Goal: Task Accomplishment & Management: Manage account settings

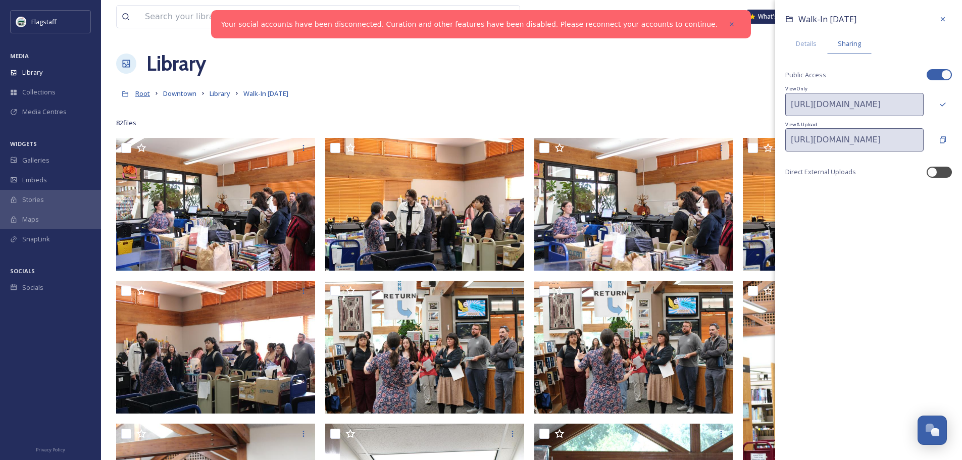
click at [143, 93] on span "Root" at bounding box center [142, 93] width 15 height 9
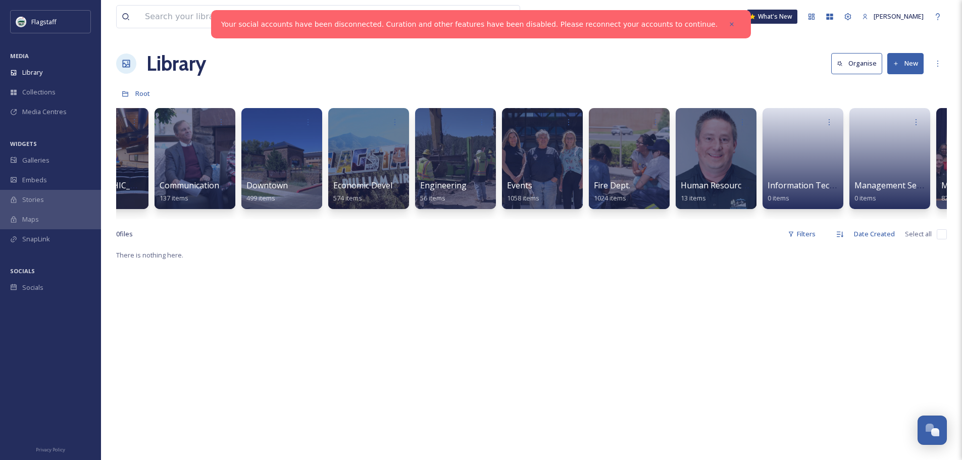
scroll to position [0, 58]
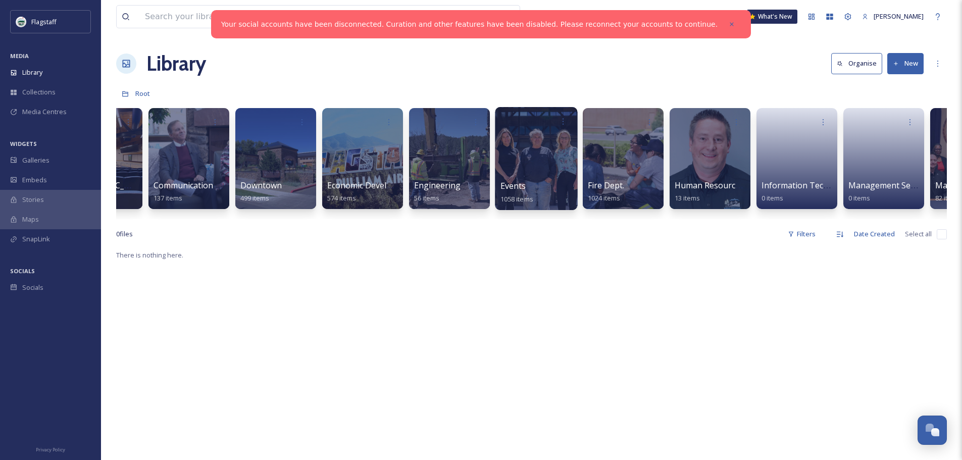
click at [515, 159] on div at bounding box center [536, 158] width 82 height 103
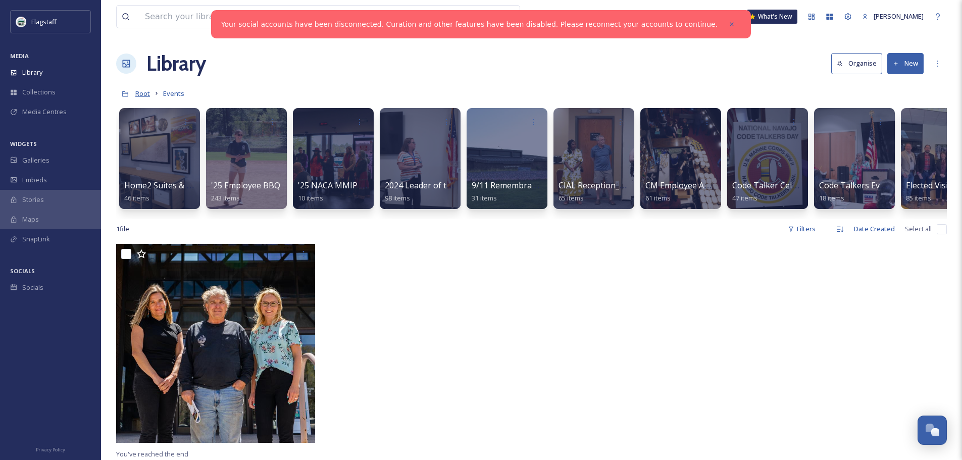
click at [144, 94] on span "Root" at bounding box center [142, 93] width 15 height 9
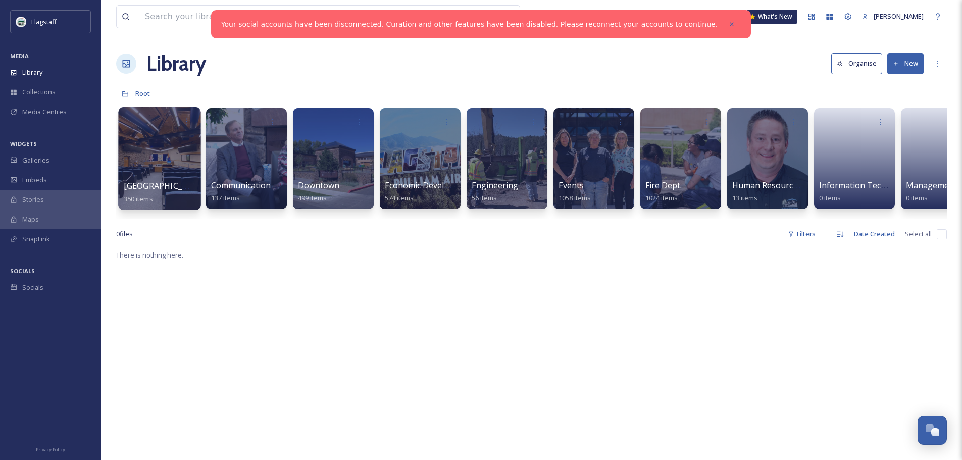
click at [163, 159] on div at bounding box center [159, 158] width 82 height 103
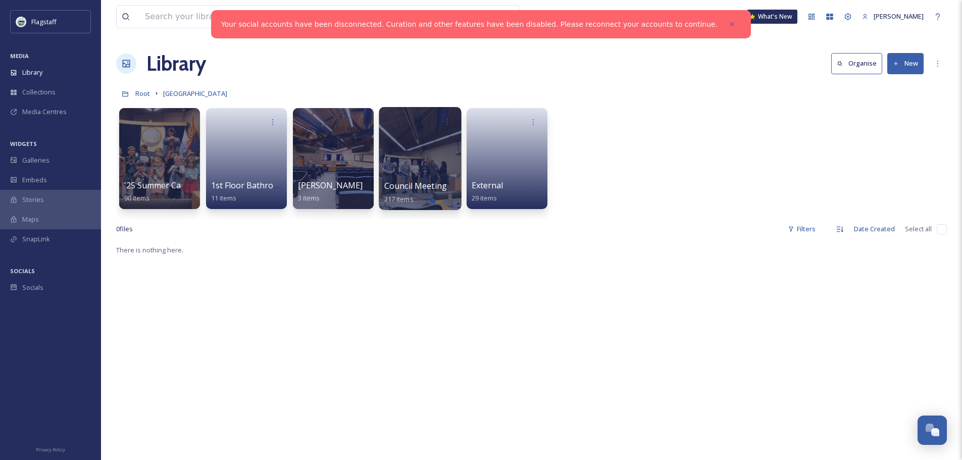
click at [390, 159] on div at bounding box center [420, 158] width 82 height 103
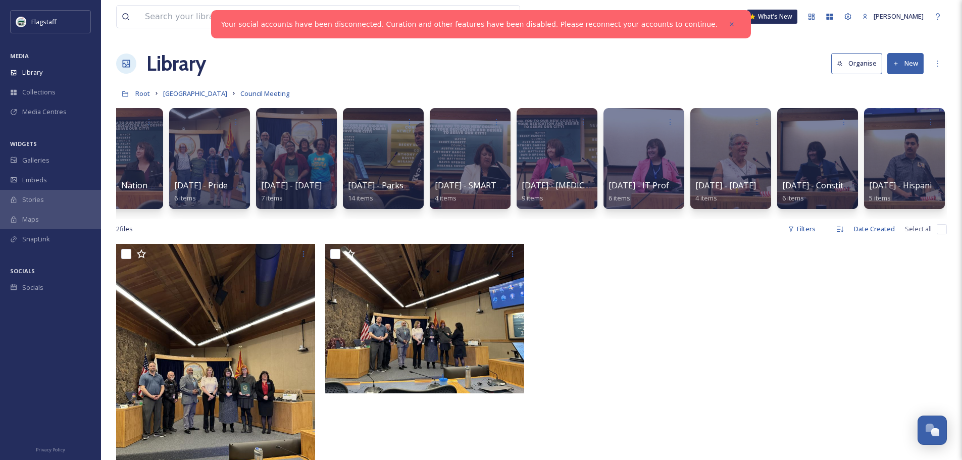
scroll to position [0, 993]
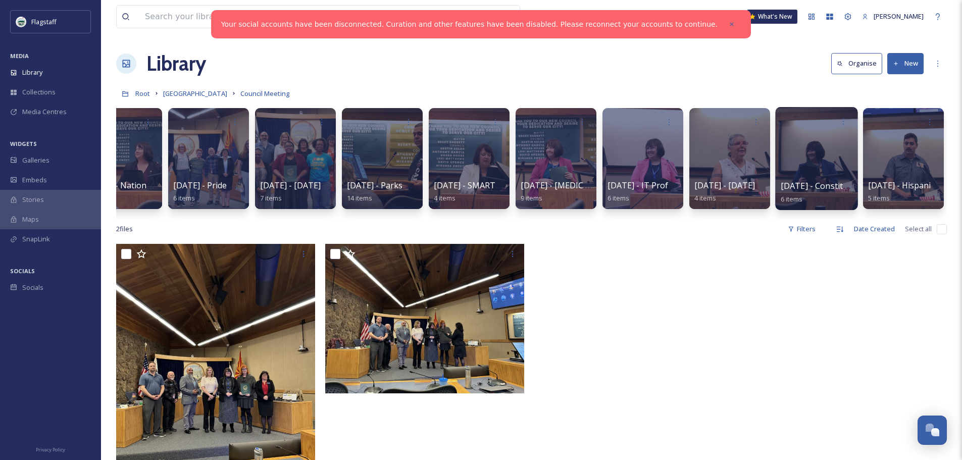
click at [843, 141] on div at bounding box center [816, 158] width 82 height 103
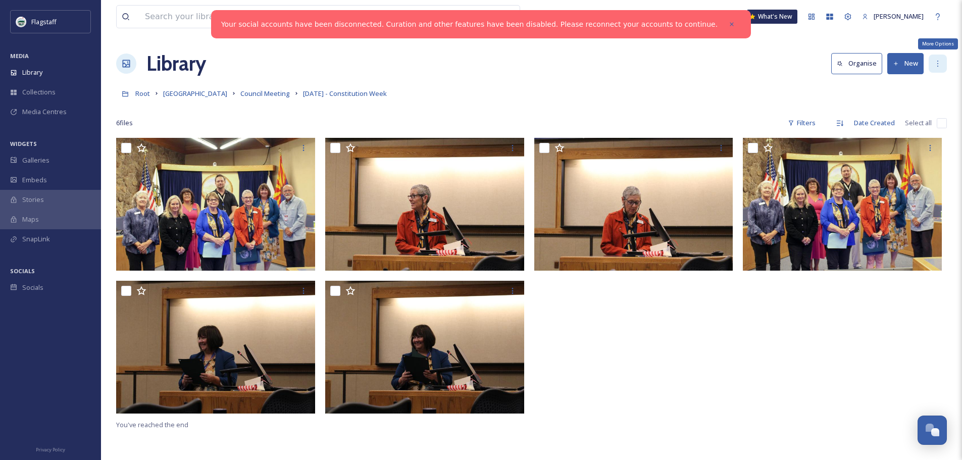
click at [941, 62] on icon at bounding box center [937, 64] width 8 height 8
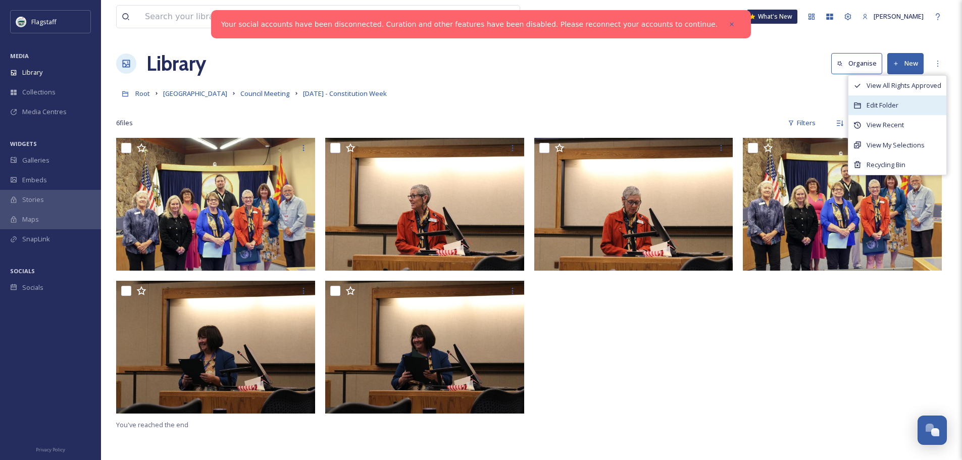
click at [906, 106] on div "Edit Folder" at bounding box center [897, 105] width 98 height 20
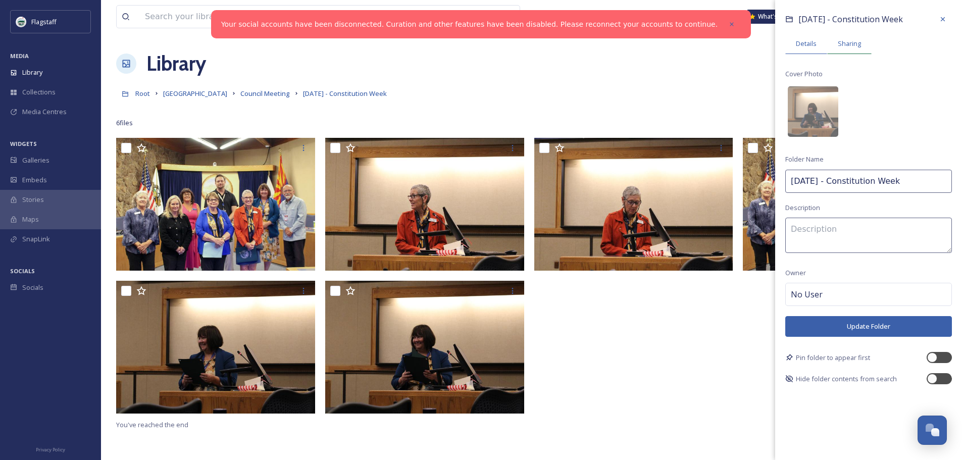
click at [857, 43] on span "Sharing" at bounding box center [849, 44] width 23 height 10
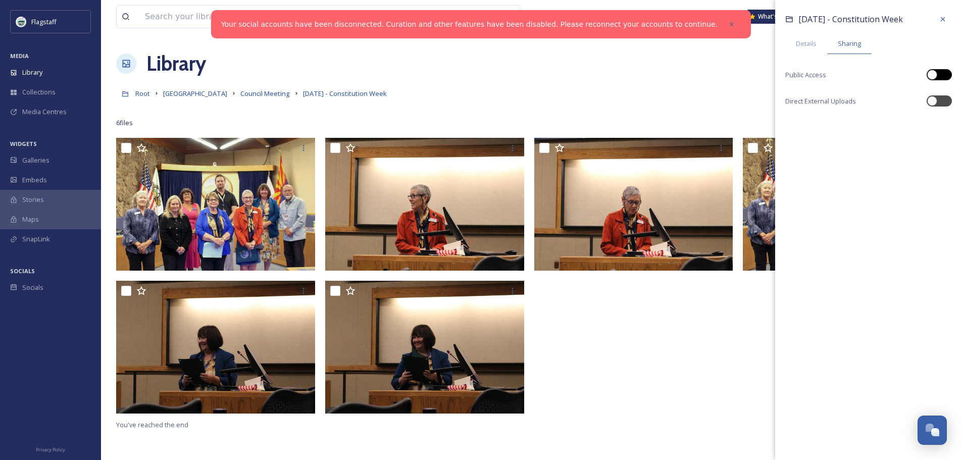
click at [945, 72] on div at bounding box center [944, 74] width 5 height 5
checkbox input "true"
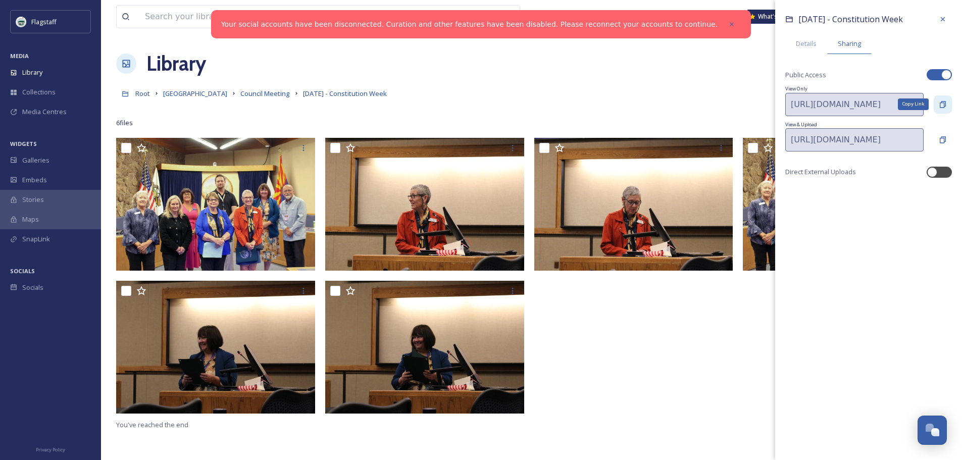
click at [941, 103] on icon at bounding box center [942, 104] width 8 height 8
click at [145, 96] on span "Root" at bounding box center [142, 93] width 15 height 9
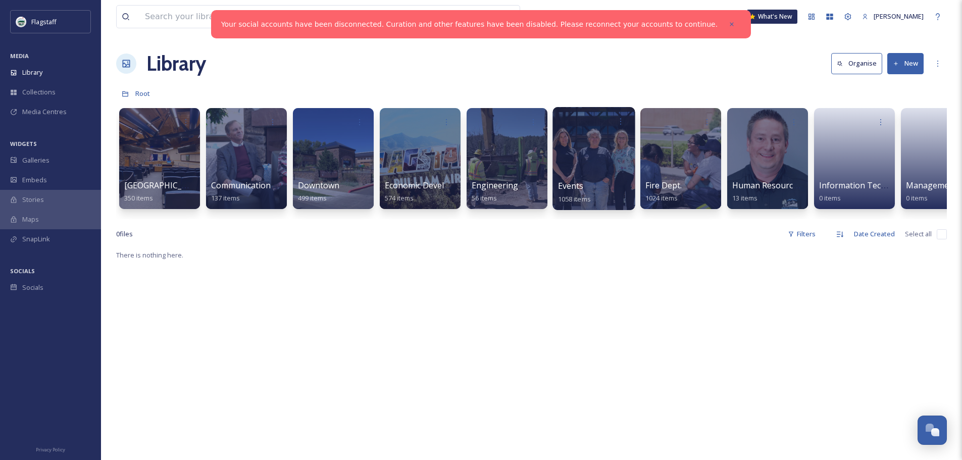
click at [572, 151] on div at bounding box center [593, 158] width 82 height 103
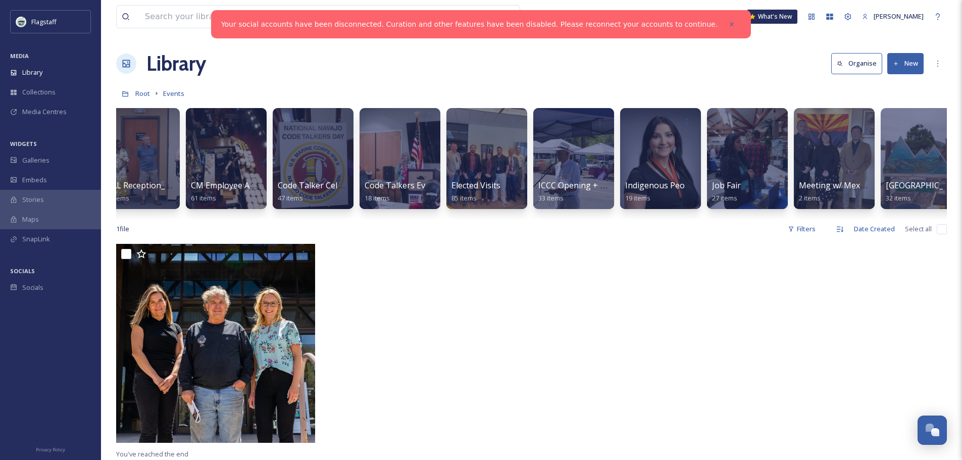
scroll to position [0, 493]
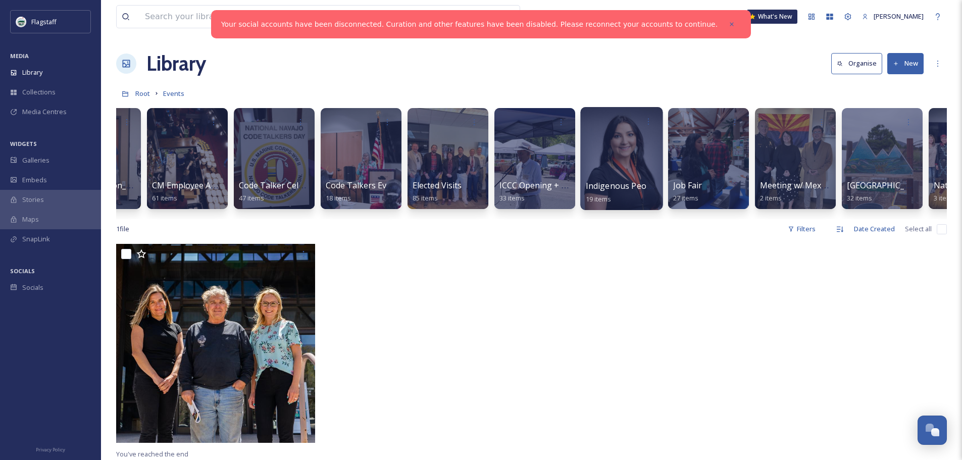
click at [627, 145] on div at bounding box center [621, 158] width 82 height 103
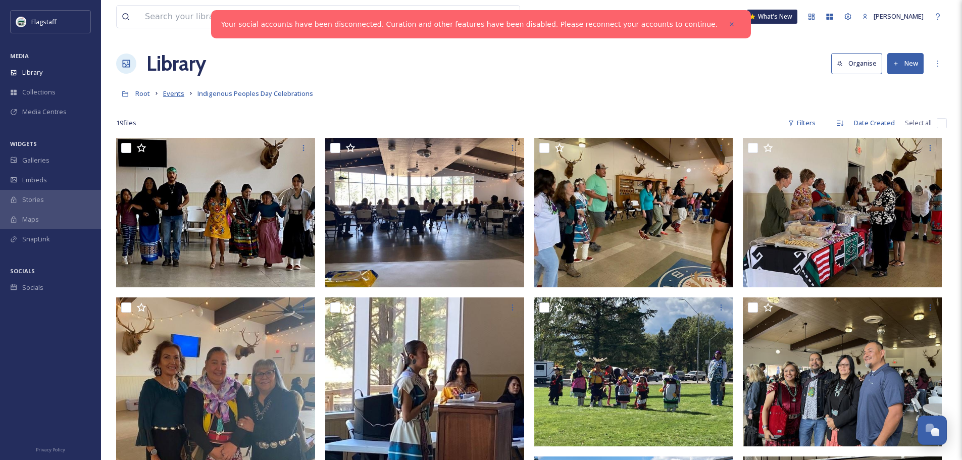
click at [165, 93] on span "Events" at bounding box center [173, 93] width 21 height 9
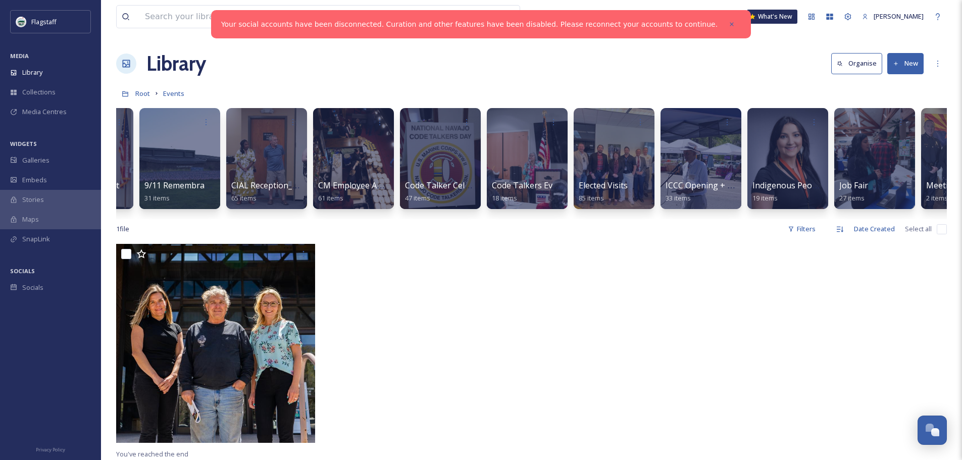
scroll to position [0, 357]
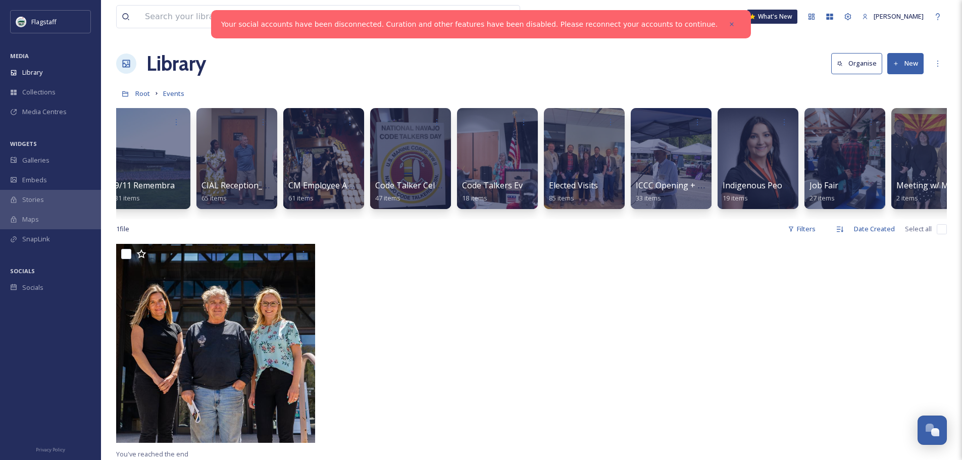
drag, startPoint x: 615, startPoint y: 232, endPoint x: 651, endPoint y: 232, distance: 35.8
click at [651, 232] on div "1 file Filters Date Created Select all" at bounding box center [531, 229] width 830 height 20
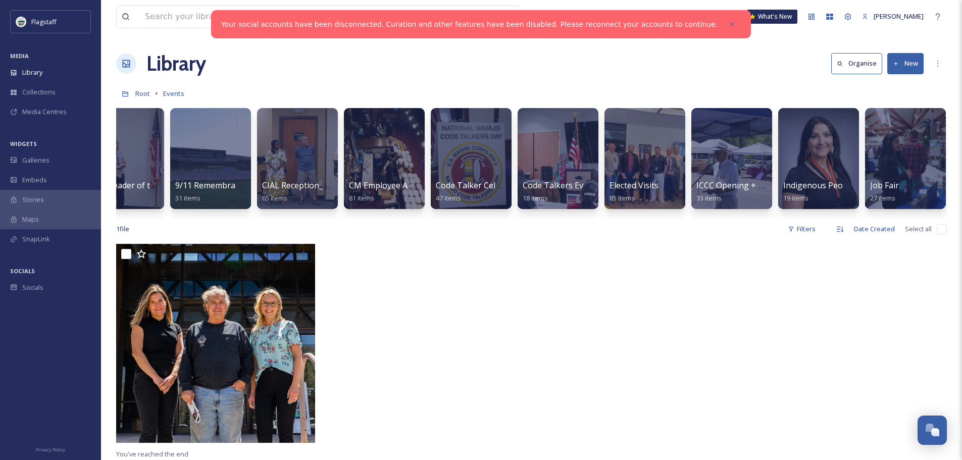
scroll to position [0, 294]
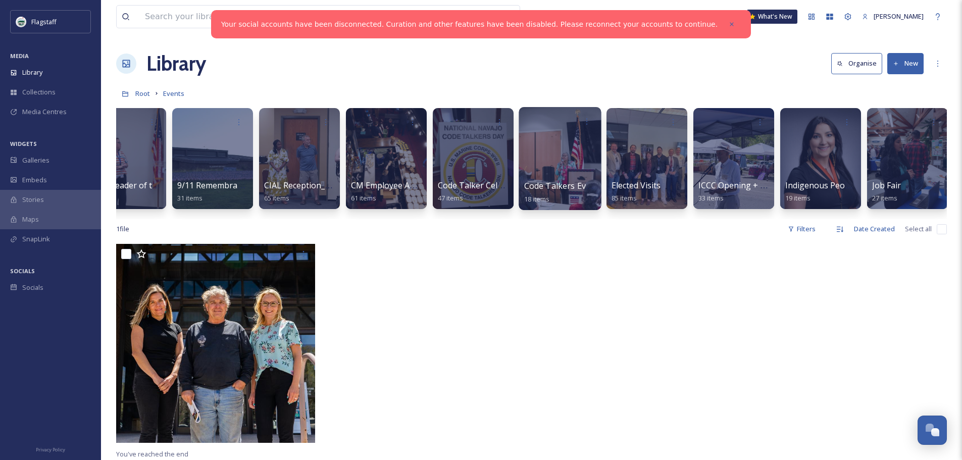
click at [569, 171] on div at bounding box center [559, 158] width 82 height 103
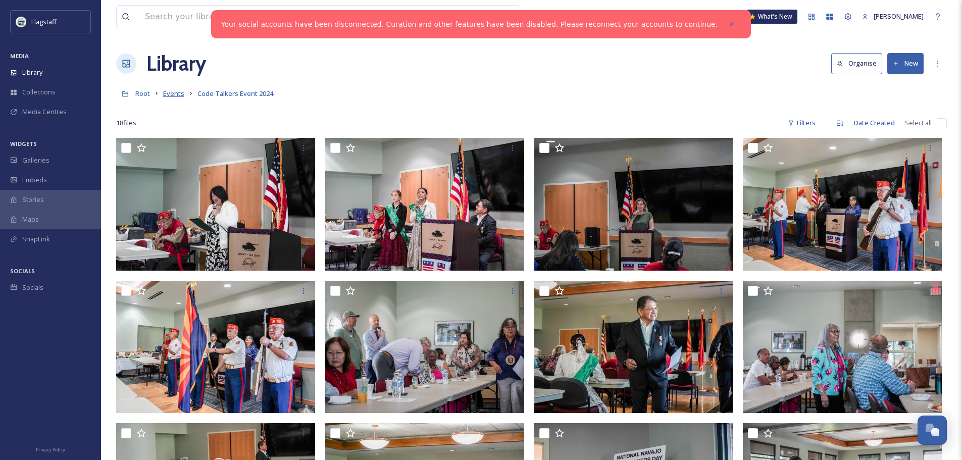
click at [166, 93] on span "Events" at bounding box center [173, 93] width 21 height 9
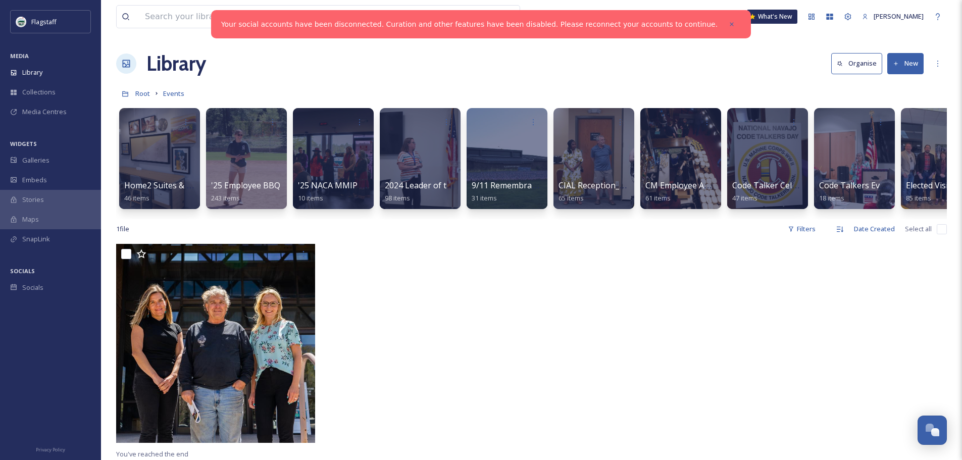
click at [910, 62] on button "New" at bounding box center [905, 63] width 36 height 21
click at [887, 130] on span "Folder" at bounding box center [893, 127] width 19 height 10
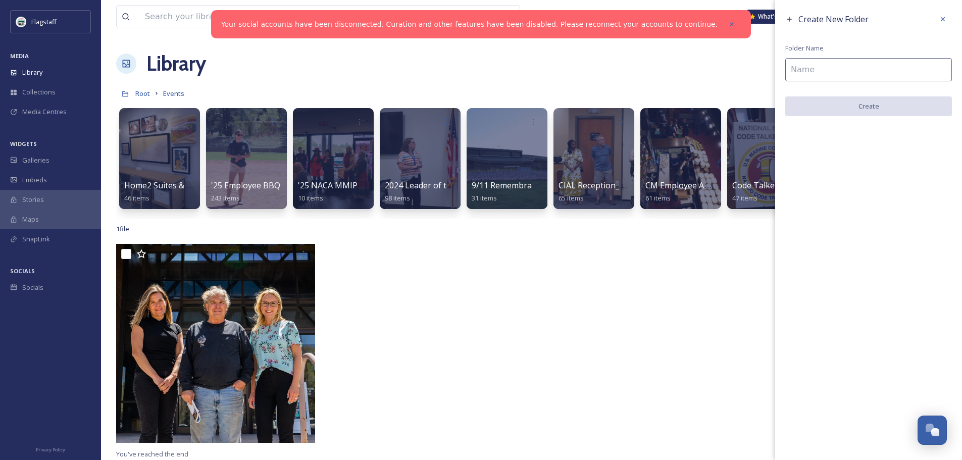
click at [863, 72] on input at bounding box center [868, 69] width 167 height 23
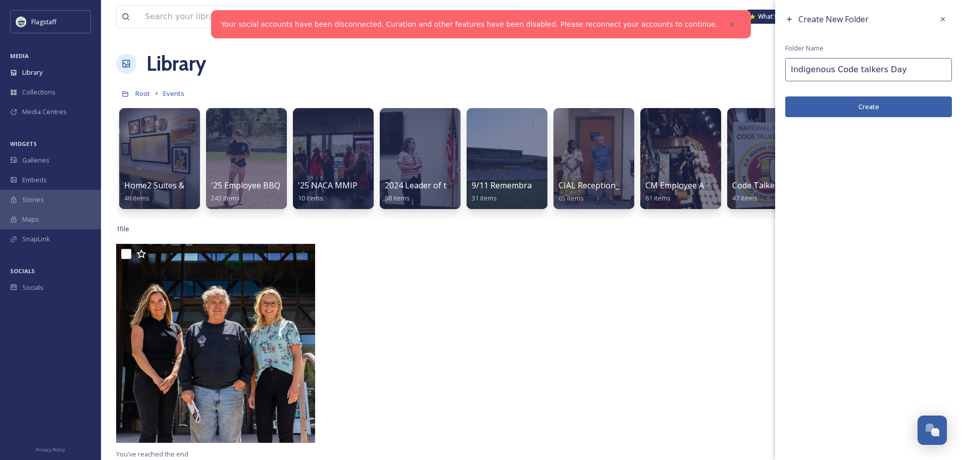
click at [858, 72] on input "Indigenous Code talkers Day" at bounding box center [868, 69] width 167 height 23
type input "Indigenous Code Talkers Day Events"
click at [861, 106] on button "Create" at bounding box center [868, 106] width 167 height 21
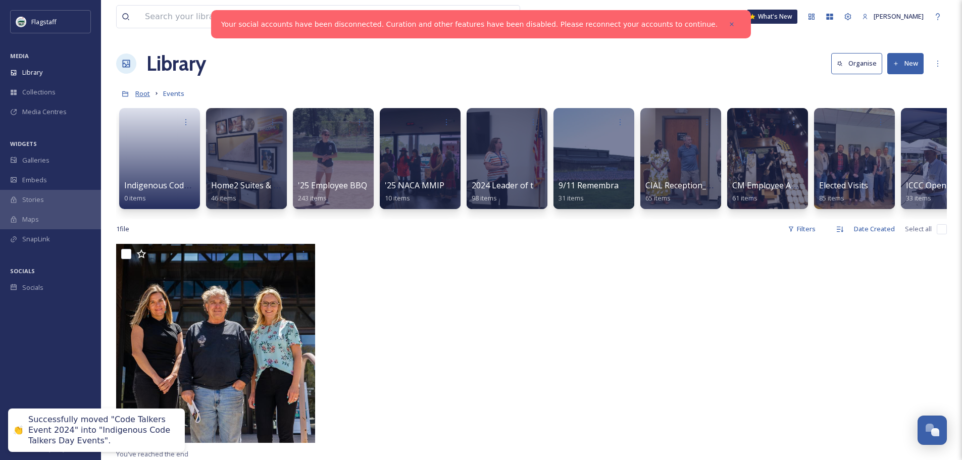
click at [144, 95] on span "Root" at bounding box center [142, 93] width 15 height 9
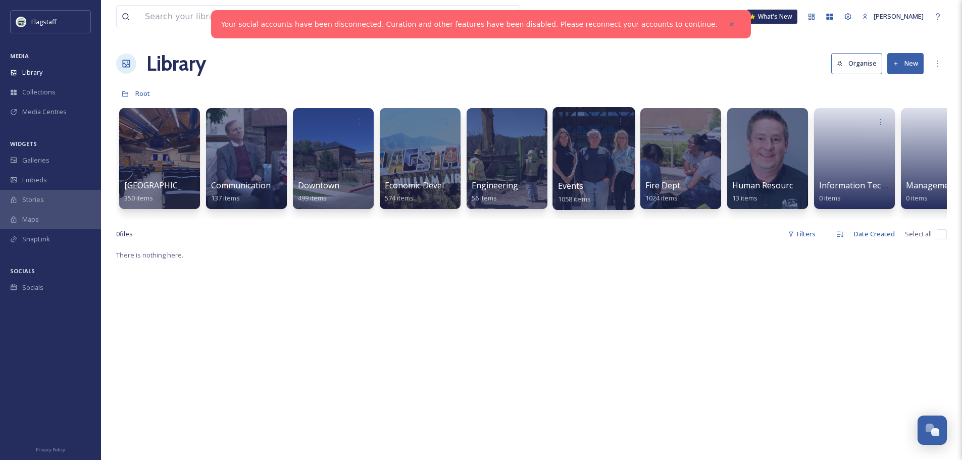
click at [601, 162] on div at bounding box center [593, 158] width 82 height 103
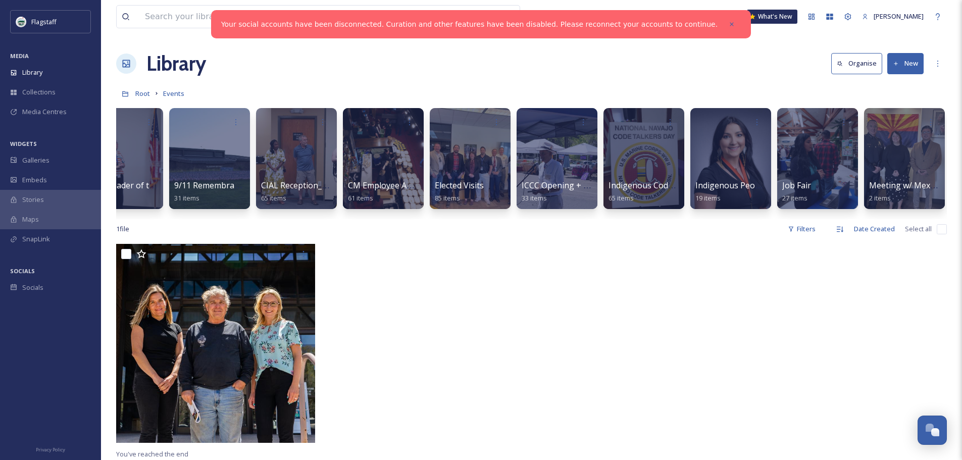
scroll to position [0, 339]
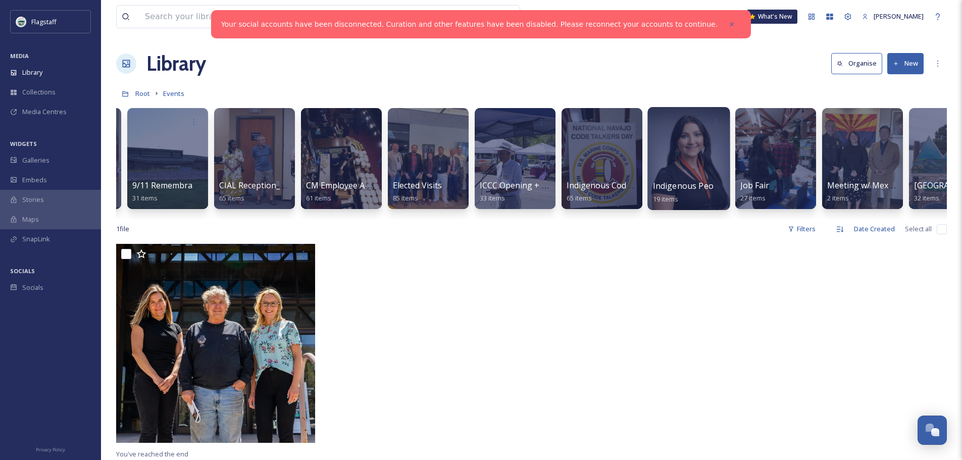
click at [704, 142] on div at bounding box center [688, 158] width 82 height 103
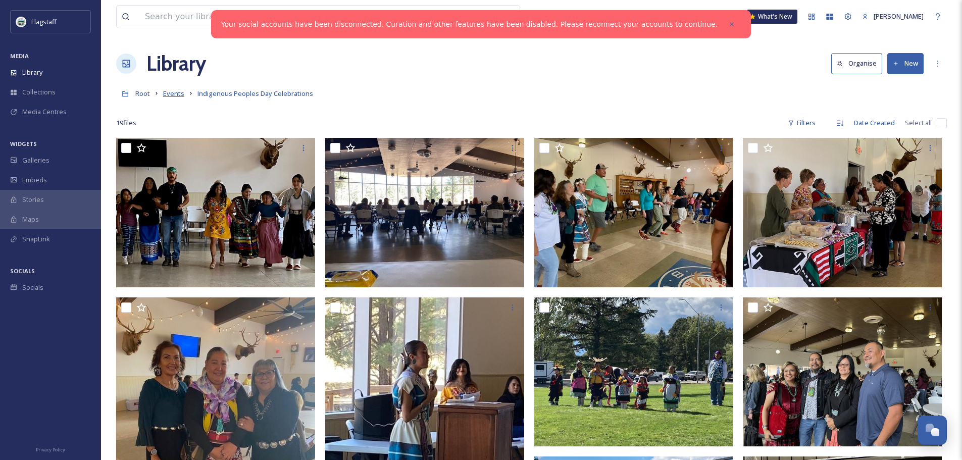
click at [175, 94] on span "Events" at bounding box center [173, 93] width 21 height 9
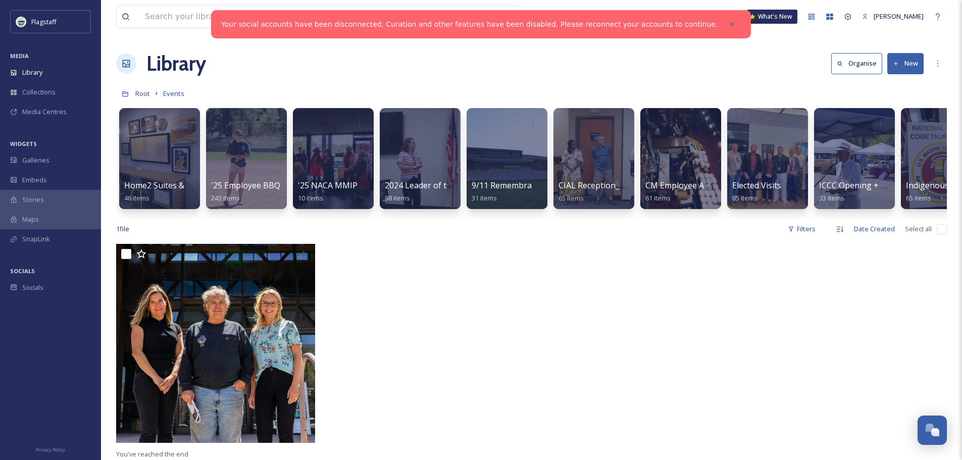
click at [901, 63] on button "New" at bounding box center [905, 63] width 36 height 21
click at [894, 127] on span "Folder" at bounding box center [893, 127] width 19 height 10
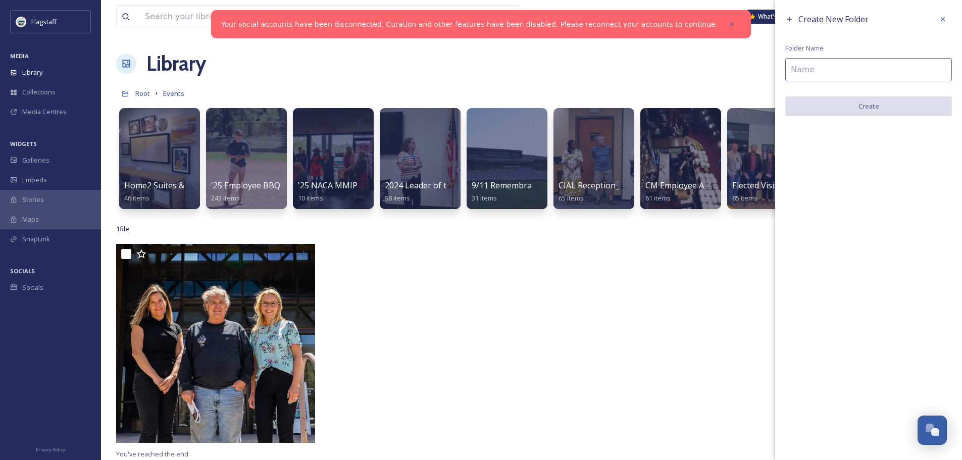
click at [866, 70] on input at bounding box center [868, 69] width 167 height 23
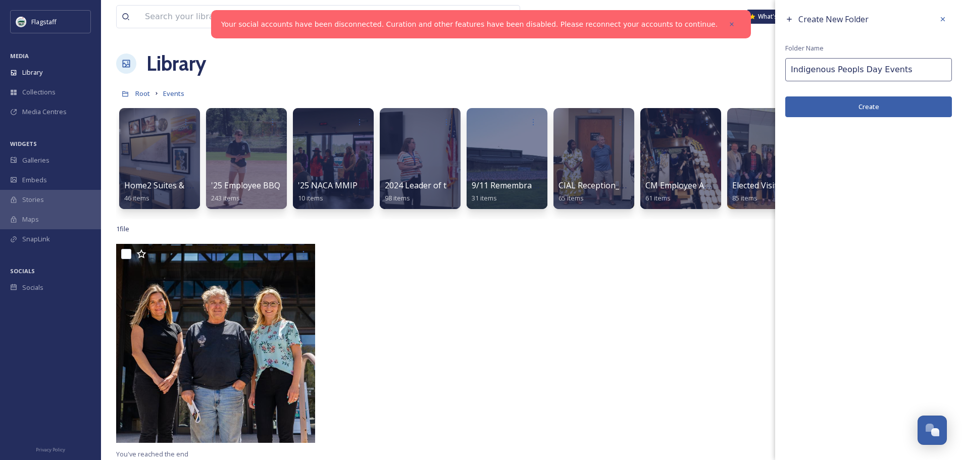
click at [850, 69] on input "Indigenous Peopls Day Events" at bounding box center [868, 69] width 167 height 23
type input "Indigenous Peoples Day Events"
click at [892, 108] on button "Create" at bounding box center [868, 106] width 167 height 21
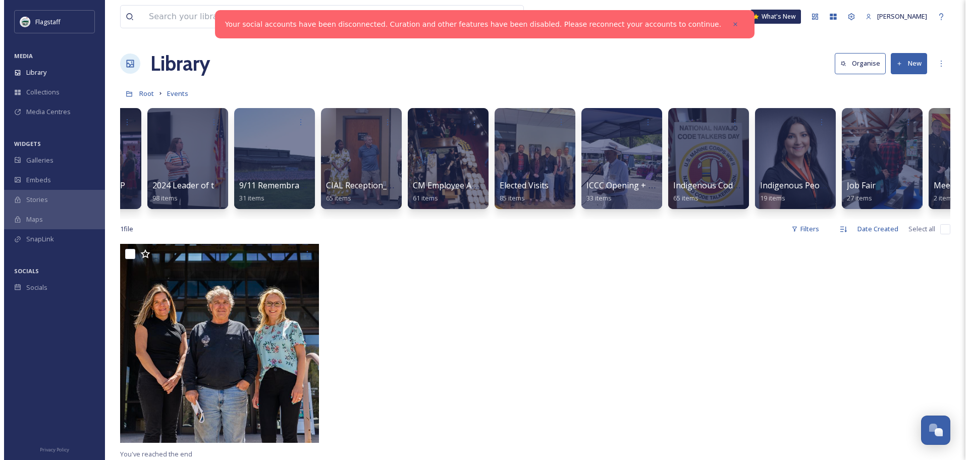
scroll to position [0, 324]
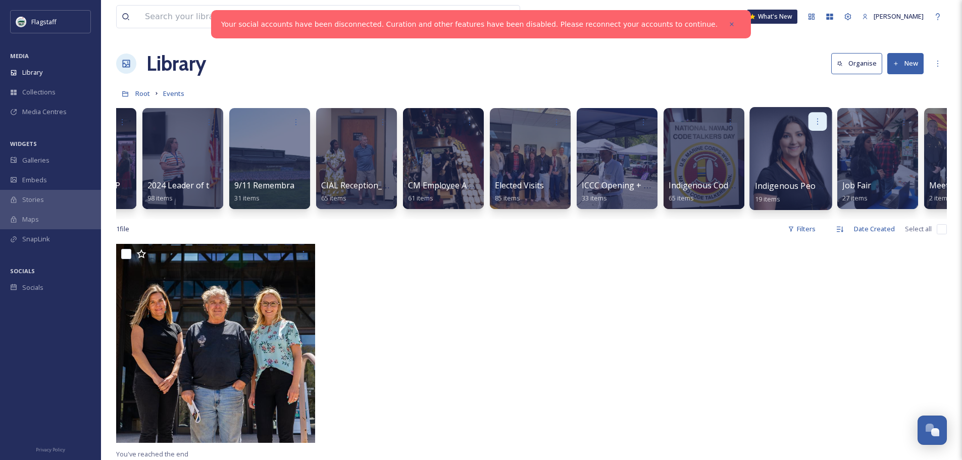
drag, startPoint x: 802, startPoint y: 167, endPoint x: 819, endPoint y: 120, distance: 49.8
click at [819, 120] on icon at bounding box center [817, 121] width 8 height 8
click at [806, 166] on span "Move to Folder" at bounding box center [798, 164] width 46 height 10
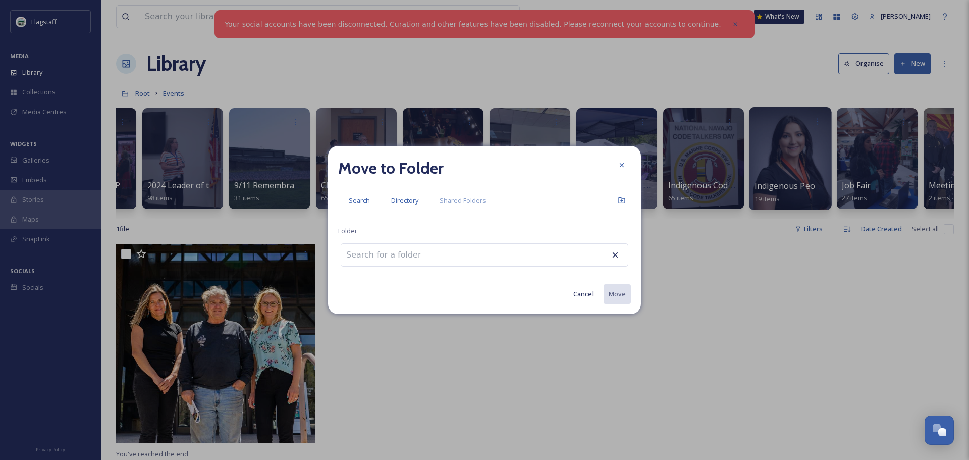
click at [401, 203] on span "Directory" at bounding box center [404, 201] width 27 height 10
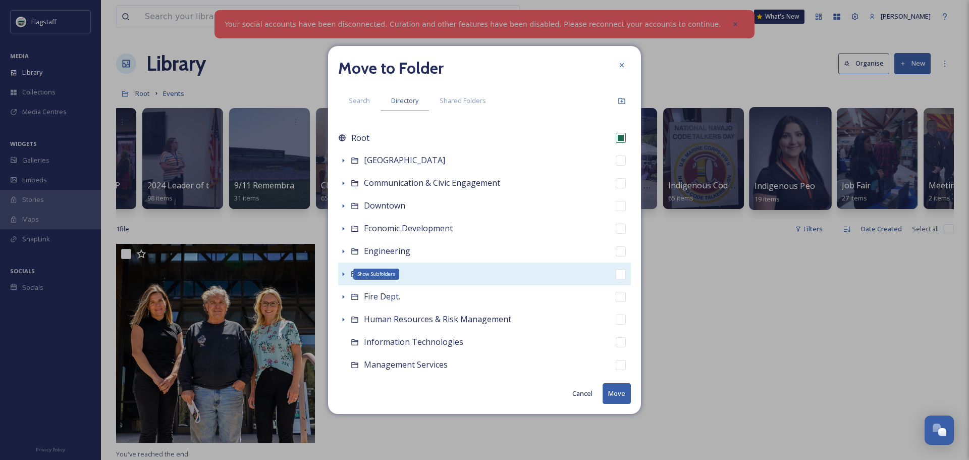
click at [344, 275] on icon at bounding box center [343, 274] width 8 height 8
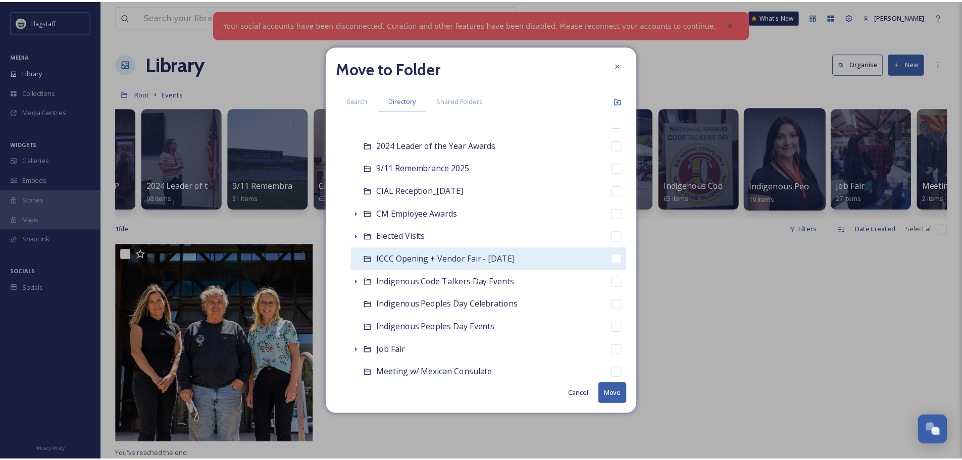
scroll to position [202, 0]
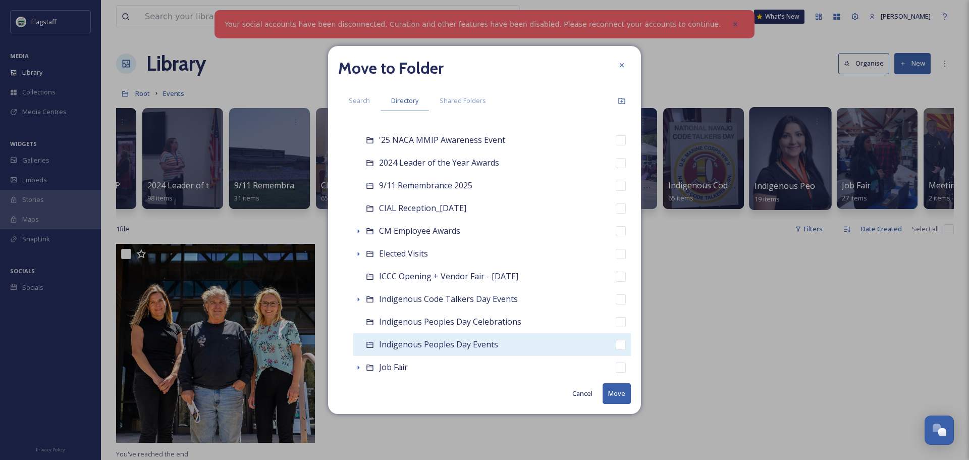
click at [616, 346] on input "checkbox" at bounding box center [621, 345] width 10 height 10
checkbox input "true"
checkbox input "false"
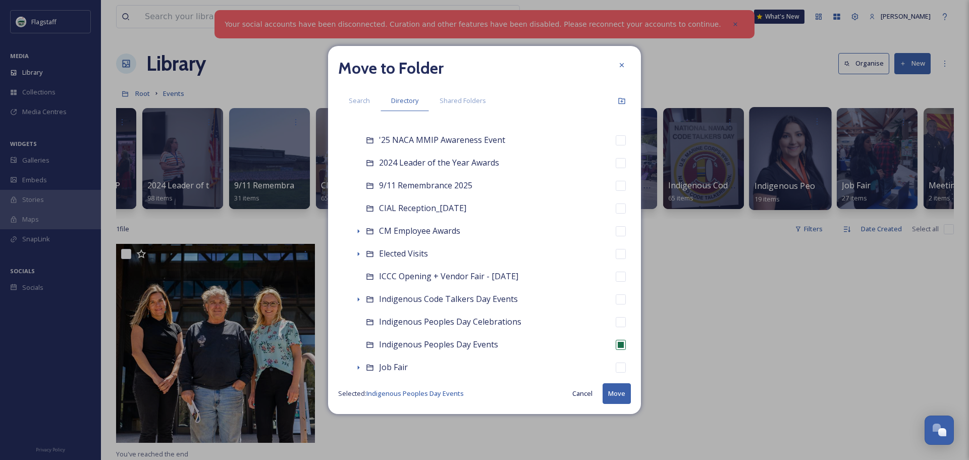
click at [616, 390] on button "Move" at bounding box center [617, 393] width 28 height 21
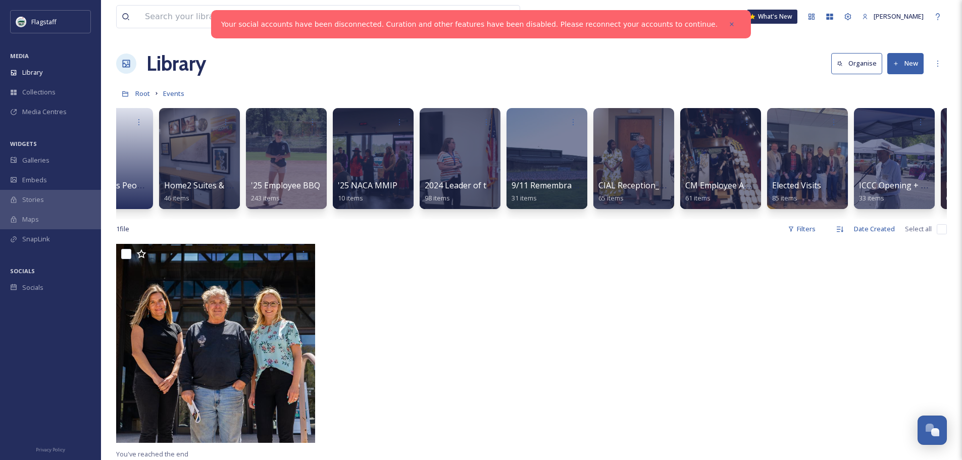
scroll to position [0, 0]
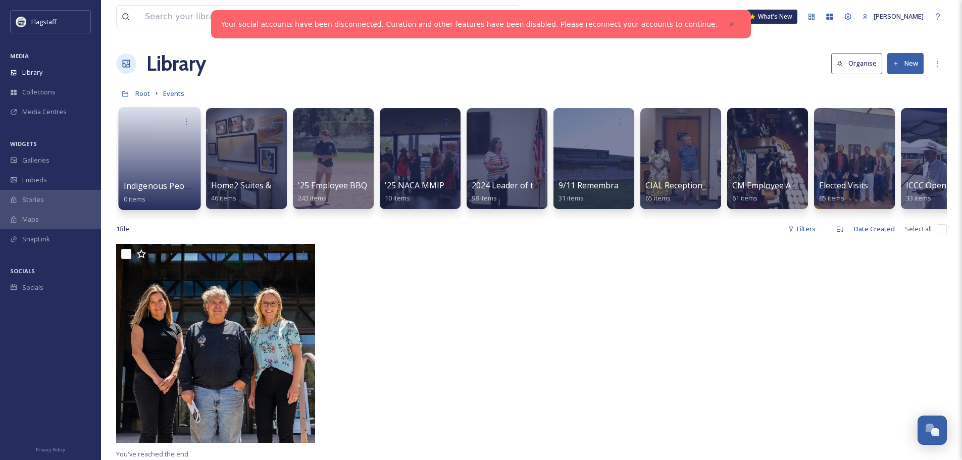
click at [149, 162] on link at bounding box center [160, 155] width 72 height 49
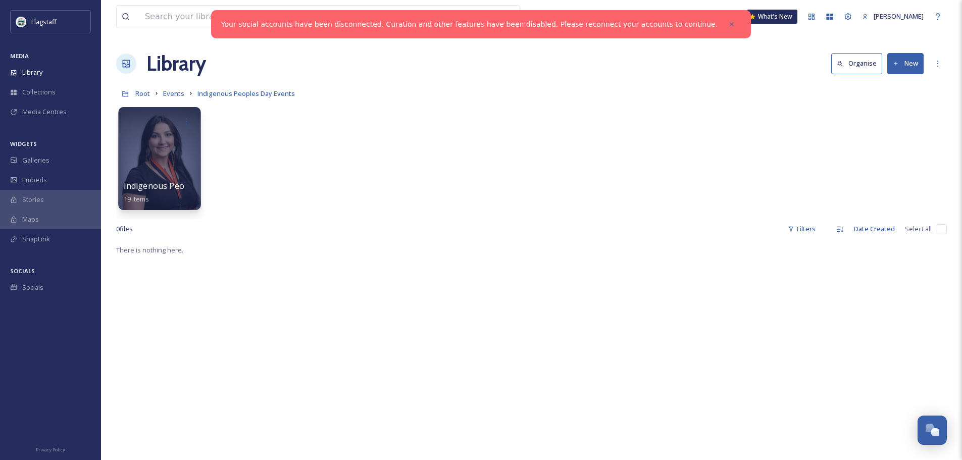
click at [160, 158] on div at bounding box center [159, 158] width 82 height 103
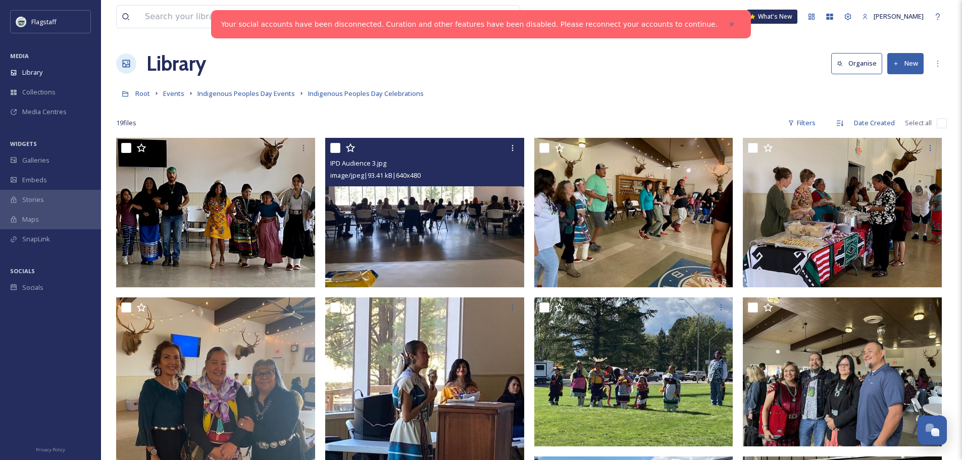
click at [471, 210] on img at bounding box center [424, 212] width 199 height 149
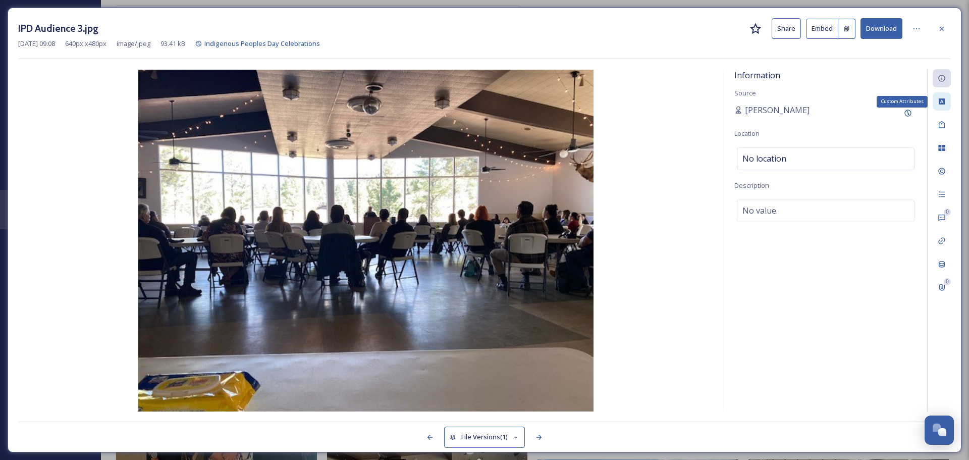
click at [942, 104] on icon at bounding box center [942, 101] width 6 height 6
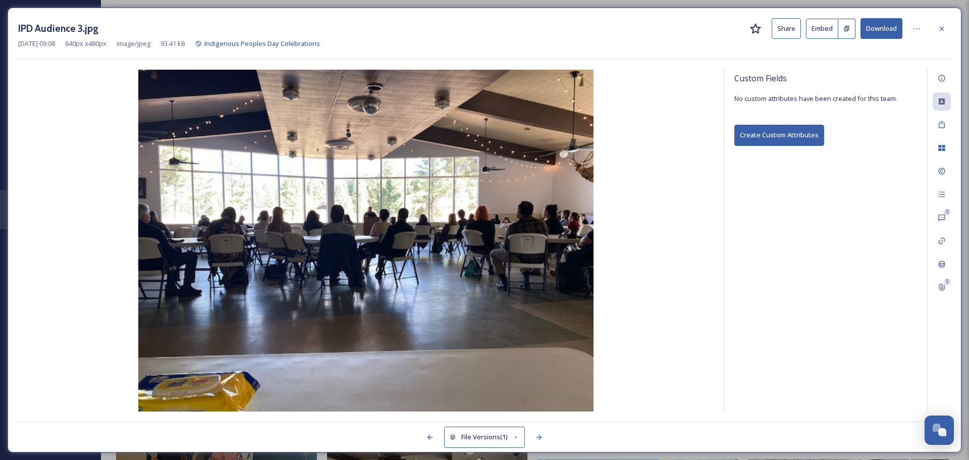
click at [942, 135] on div "0 0" at bounding box center [939, 240] width 24 height 342
click at [941, 130] on div "Tags" at bounding box center [942, 125] width 18 height 18
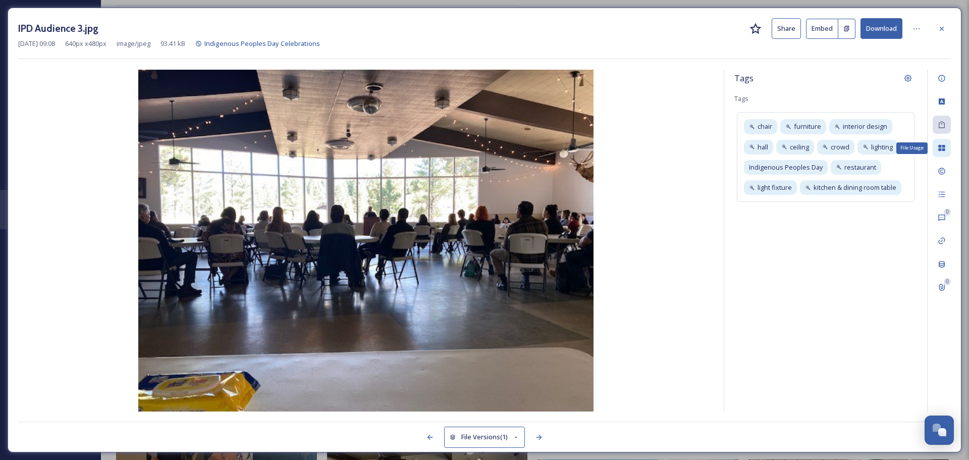
click at [938, 149] on icon at bounding box center [942, 148] width 8 height 8
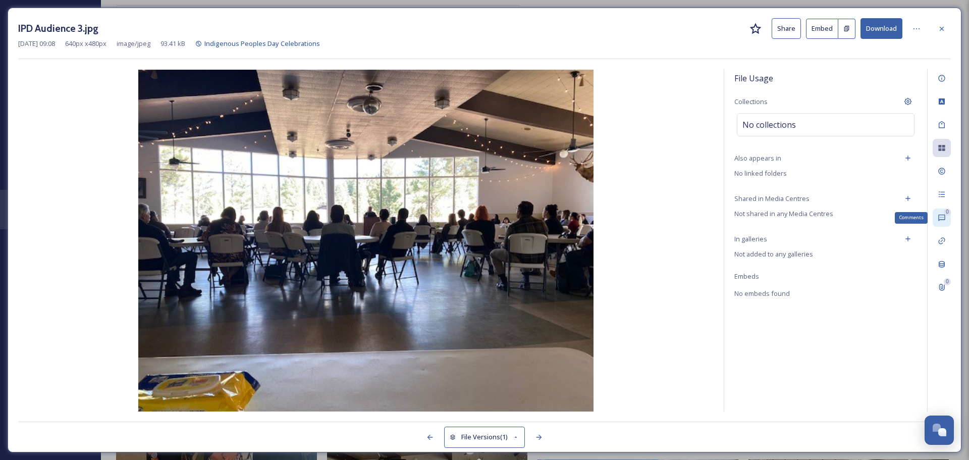
click at [939, 216] on icon at bounding box center [942, 218] width 8 height 8
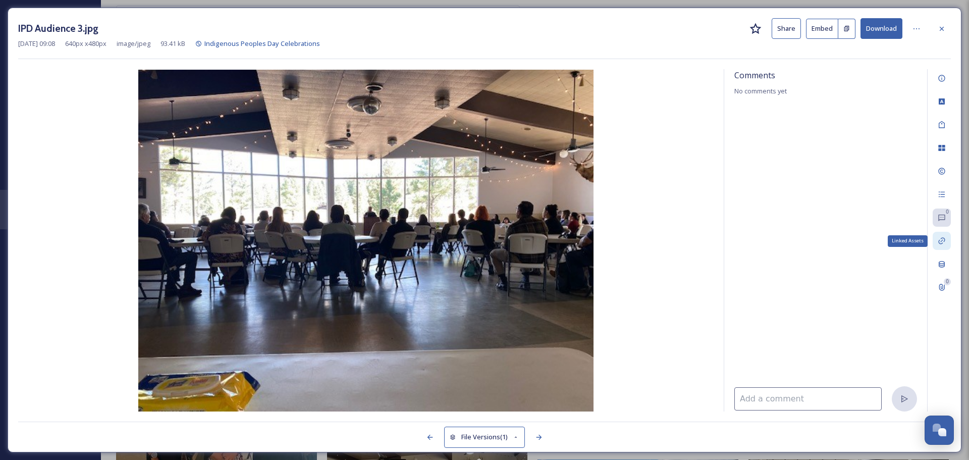
click at [941, 245] on icon at bounding box center [942, 241] width 8 height 8
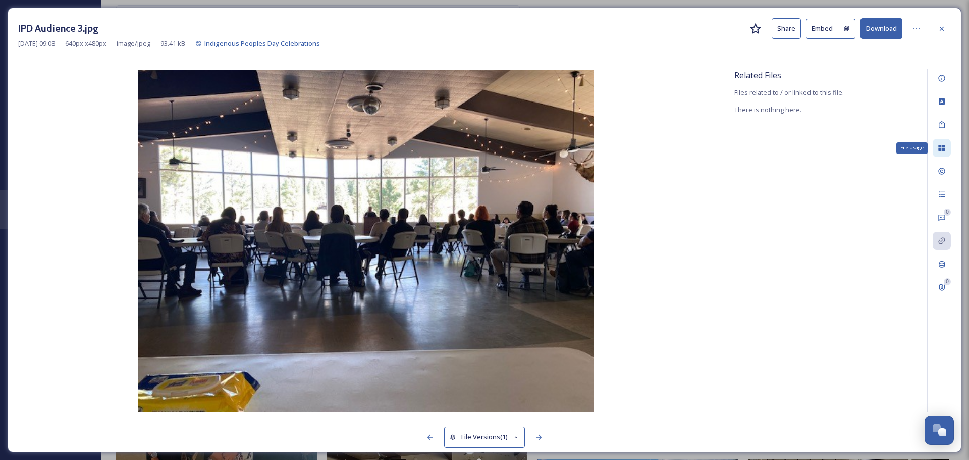
click at [942, 146] on icon at bounding box center [942, 148] width 8 height 8
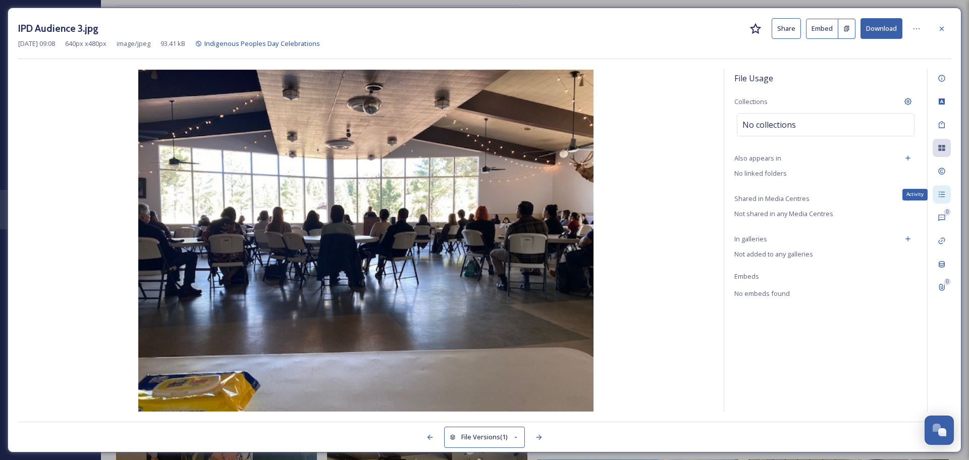
click at [941, 190] on icon at bounding box center [942, 194] width 8 height 8
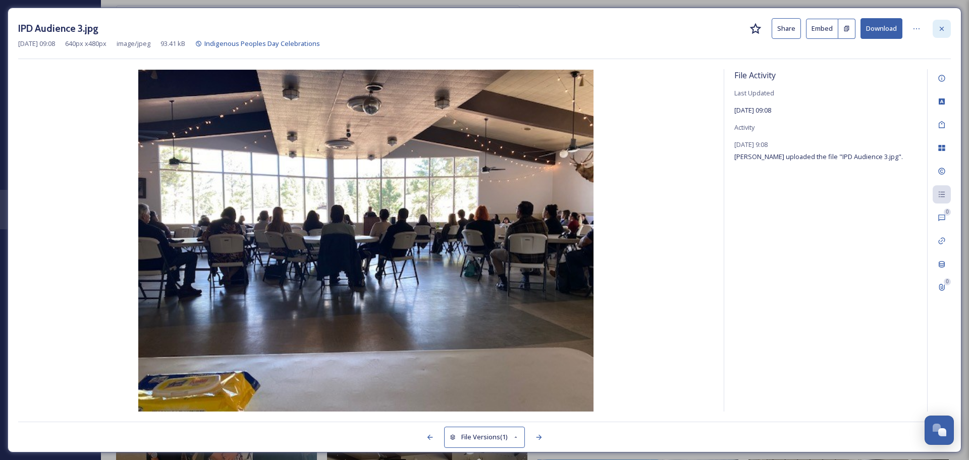
click at [944, 25] on icon at bounding box center [942, 29] width 8 height 8
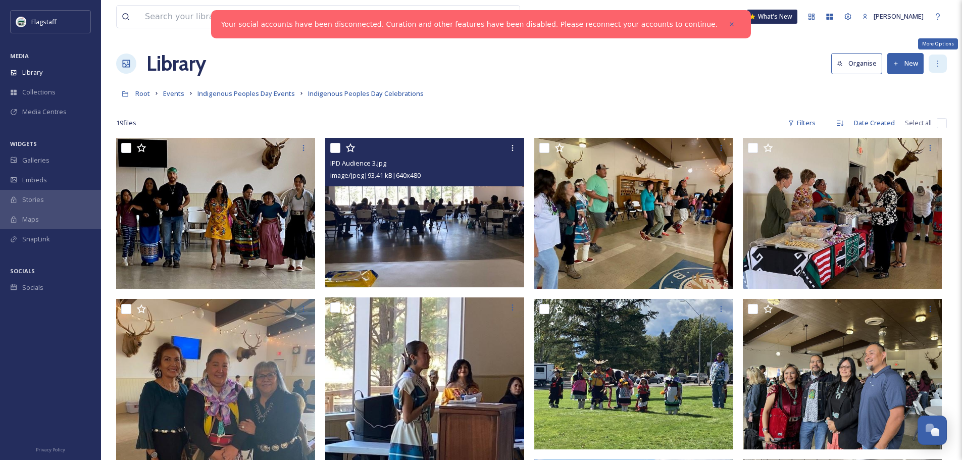
click at [943, 59] on div "More Options" at bounding box center [937, 64] width 18 height 18
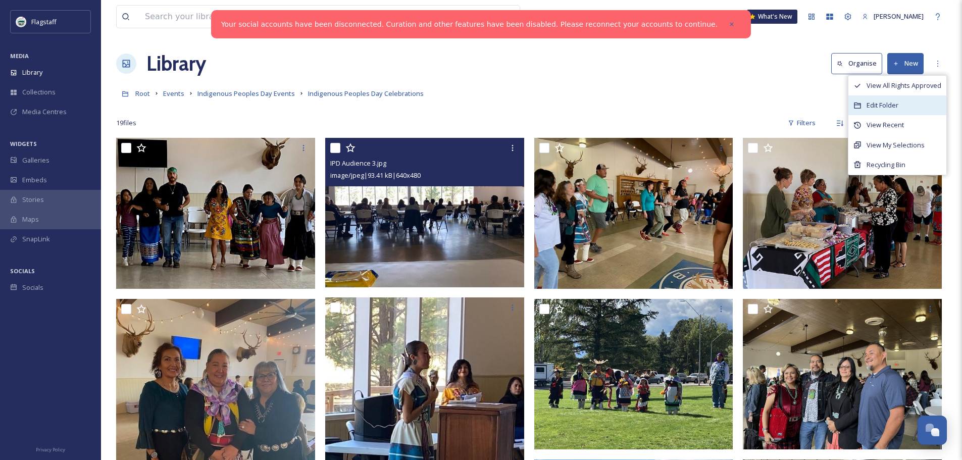
click at [910, 100] on div "Edit Folder" at bounding box center [897, 105] width 98 height 20
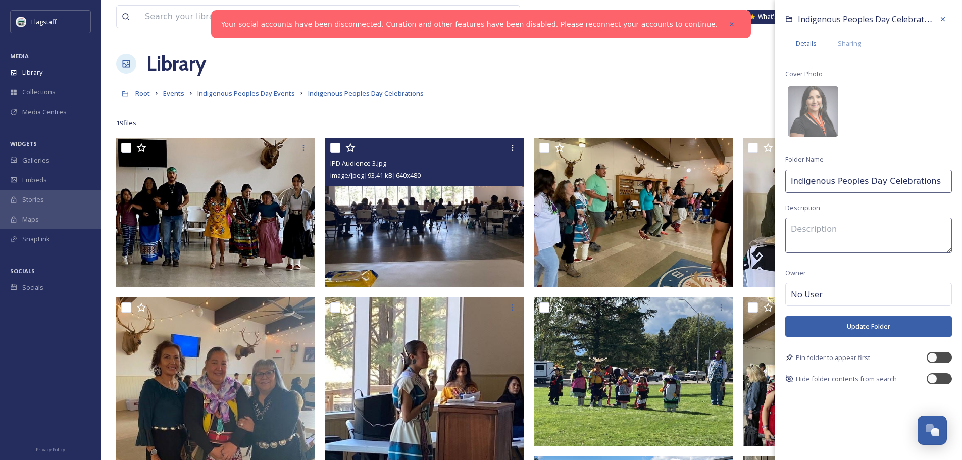
click at [910, 180] on input "Indigenous Peoples Day Celebrations" at bounding box center [868, 181] width 167 height 23
type input "Indigenous Peoples Day 2024"
click at [883, 324] on button "Update Folder" at bounding box center [868, 326] width 167 height 21
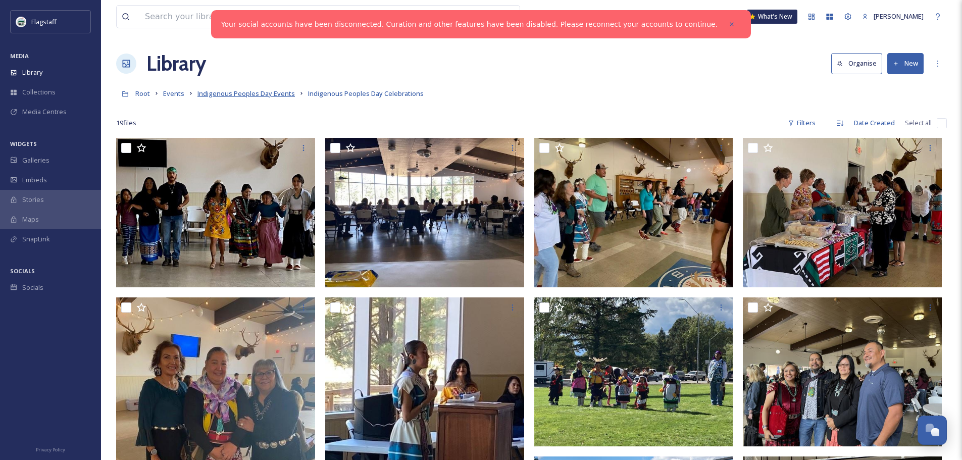
click at [240, 94] on span "Indigenous Peoples Day Events" at bounding box center [245, 93] width 97 height 9
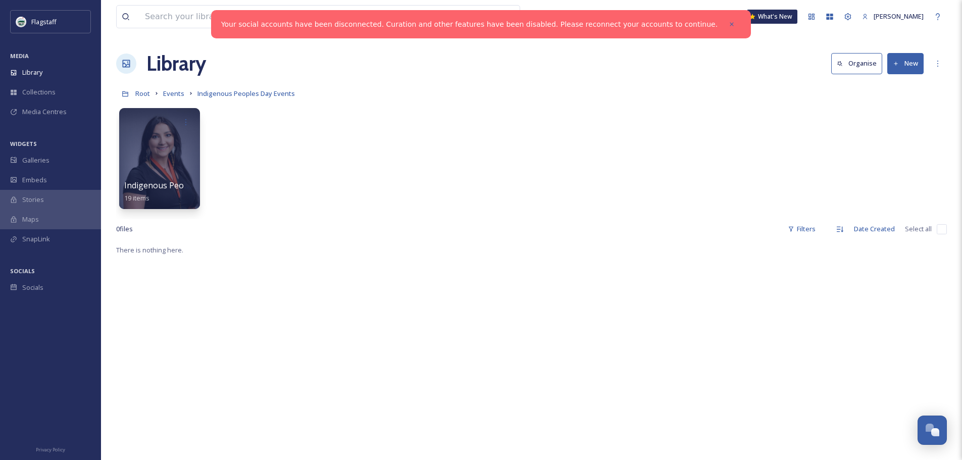
click at [906, 65] on button "New" at bounding box center [905, 63] width 36 height 21
click at [906, 125] on div "Folder" at bounding box center [894, 127] width 57 height 20
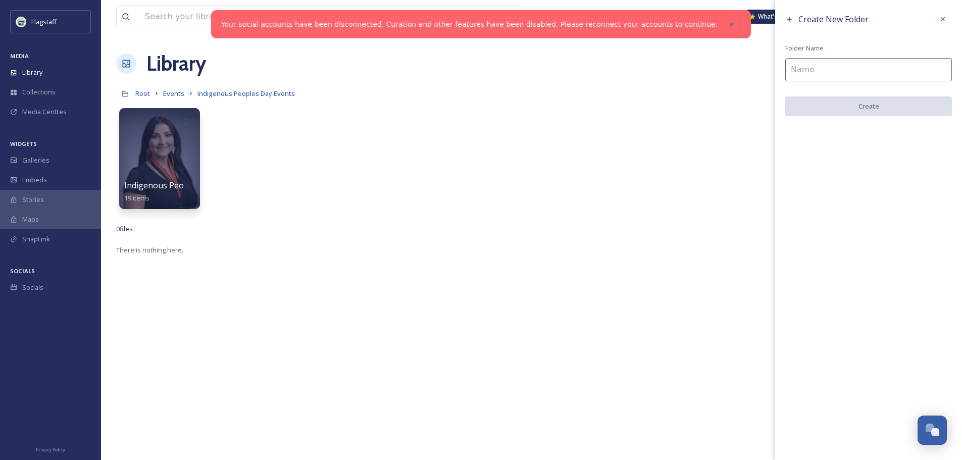
click at [880, 71] on input at bounding box center [868, 69] width 167 height 23
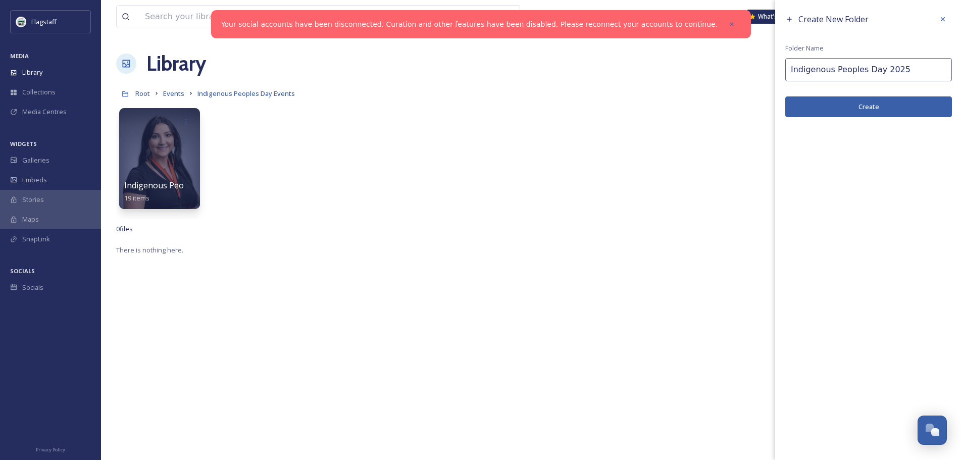
type input "Indigenous Peoples Day 2025"
click at [875, 106] on button "Create" at bounding box center [868, 106] width 167 height 21
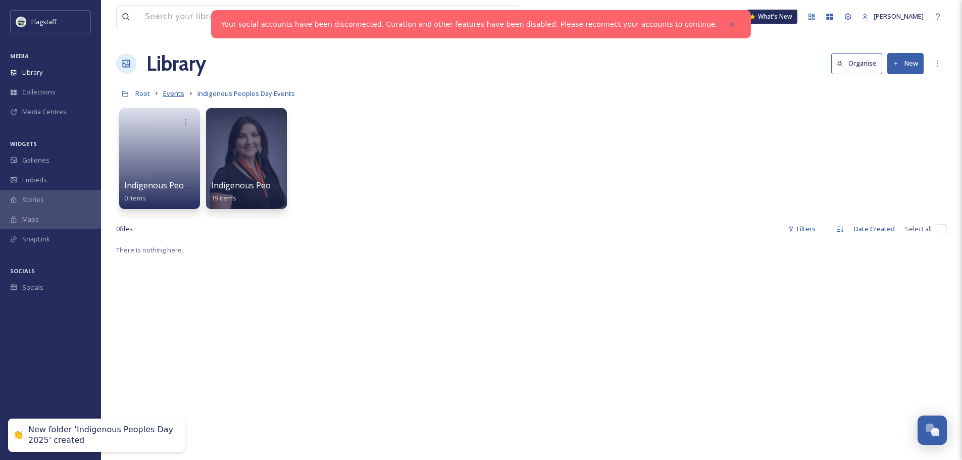
click at [178, 94] on span "Events" at bounding box center [173, 93] width 21 height 9
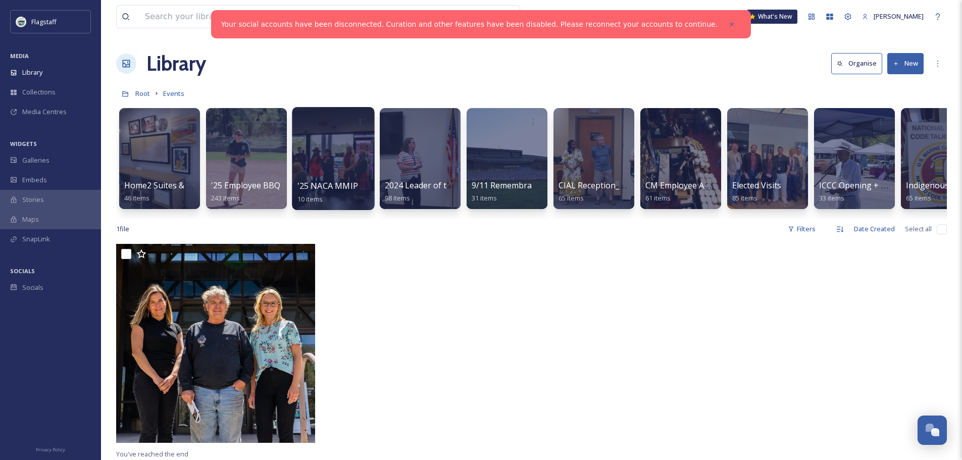
click at [316, 136] on div at bounding box center [333, 158] width 82 height 103
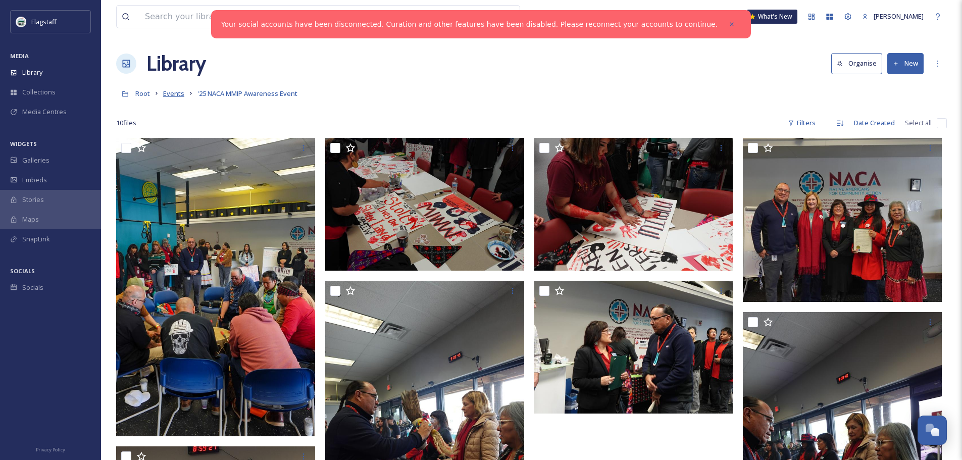
click at [172, 91] on span "Events" at bounding box center [173, 93] width 21 height 9
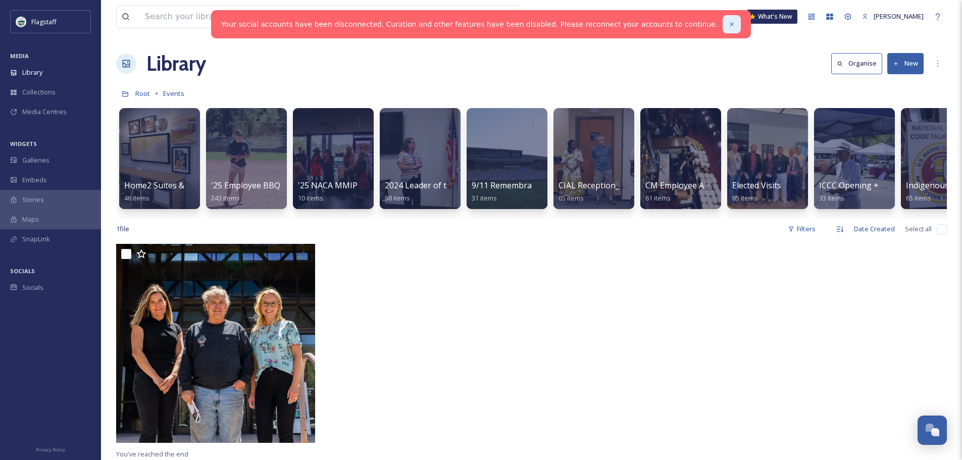
click at [728, 23] on icon at bounding box center [731, 24] width 7 height 7
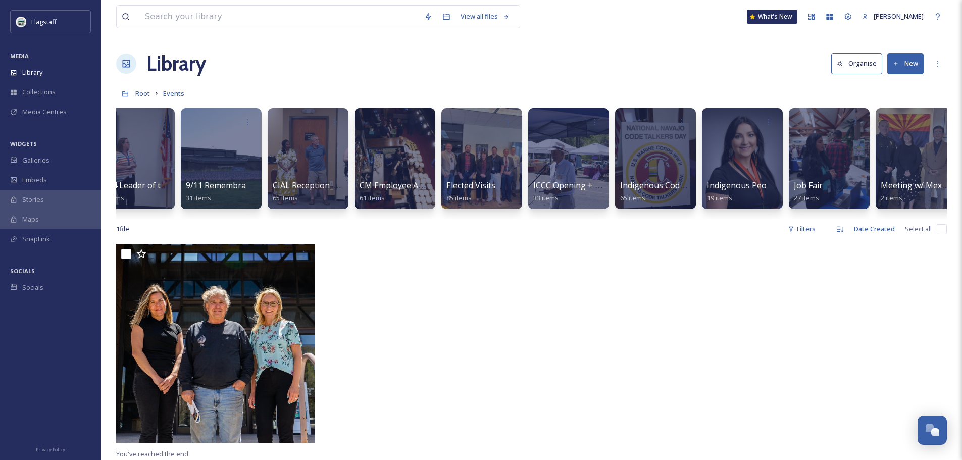
scroll to position [0, 379]
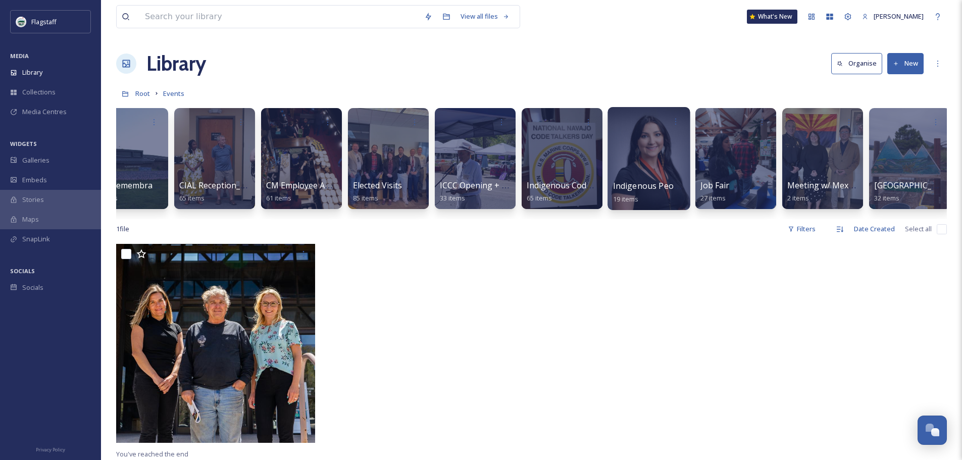
click at [650, 158] on div at bounding box center [648, 158] width 82 height 103
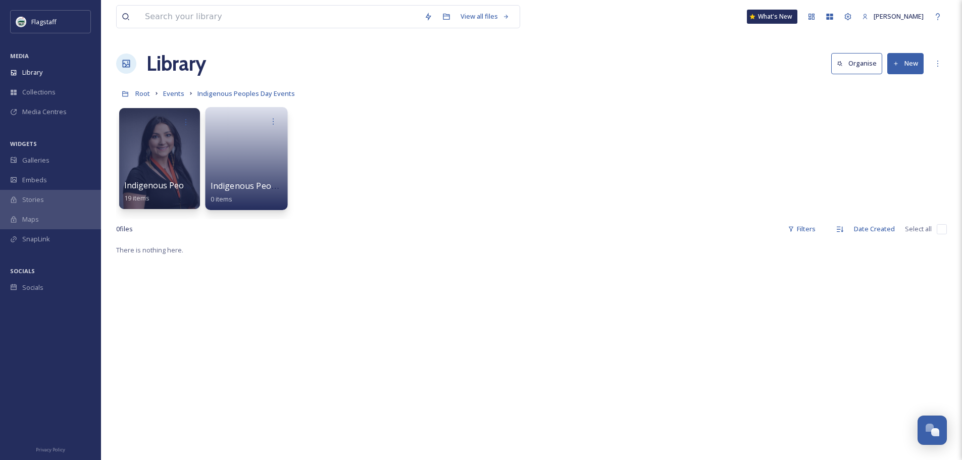
click at [251, 178] on link at bounding box center [247, 155] width 72 height 49
